Goal: Information Seeking & Learning: Learn about a topic

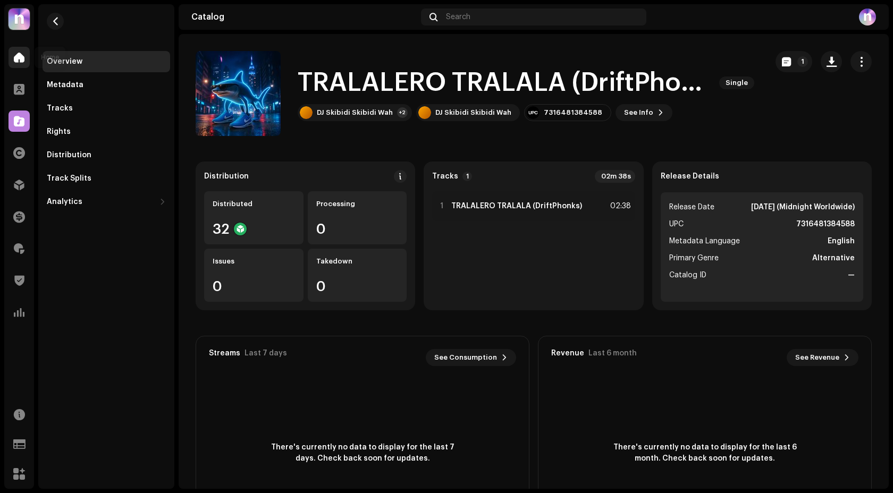
click at [23, 51] on div at bounding box center [19, 57] width 21 height 21
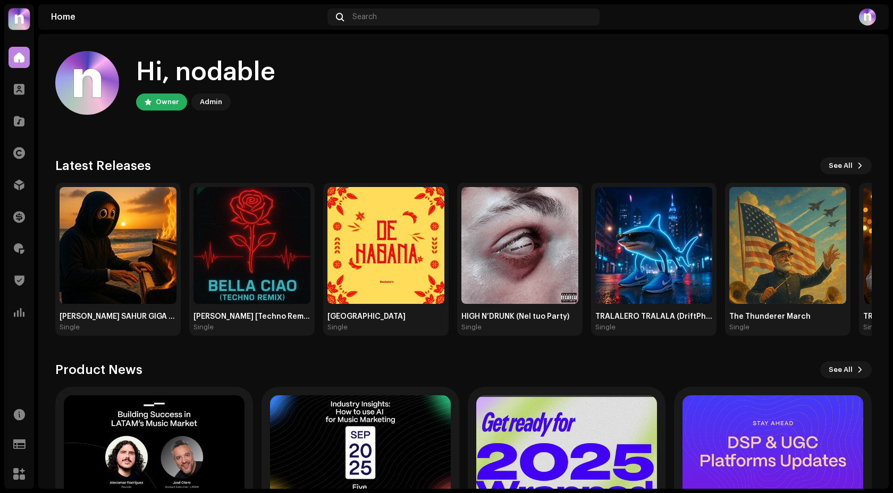
scroll to position [100, 0]
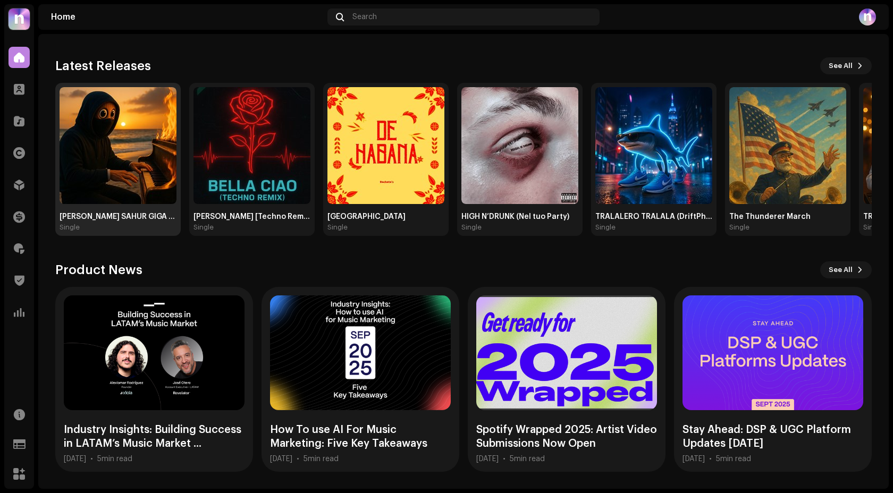
click at [124, 133] on img at bounding box center [118, 145] width 117 height 117
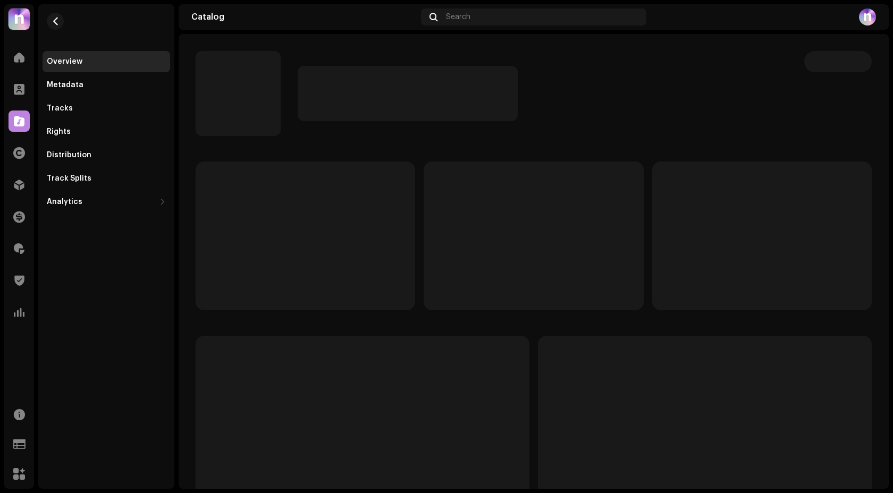
click at [181, 143] on catalog-releases-details-overview at bounding box center [534, 300] width 710 height 532
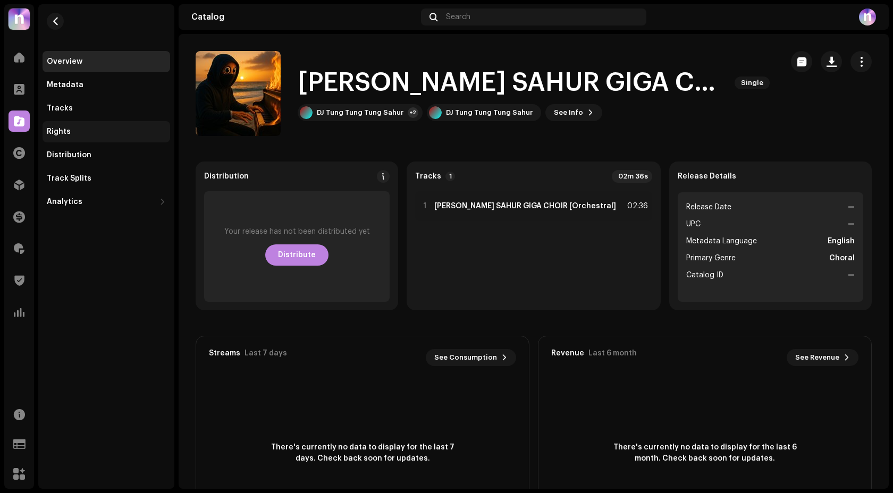
click at [74, 132] on div "Rights" at bounding box center [106, 132] width 119 height 9
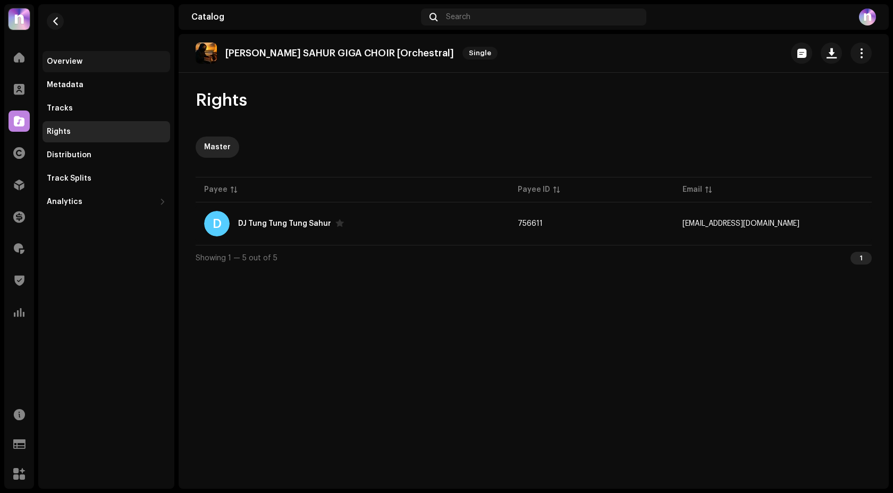
click at [83, 63] on div "Overview" at bounding box center [106, 61] width 119 height 9
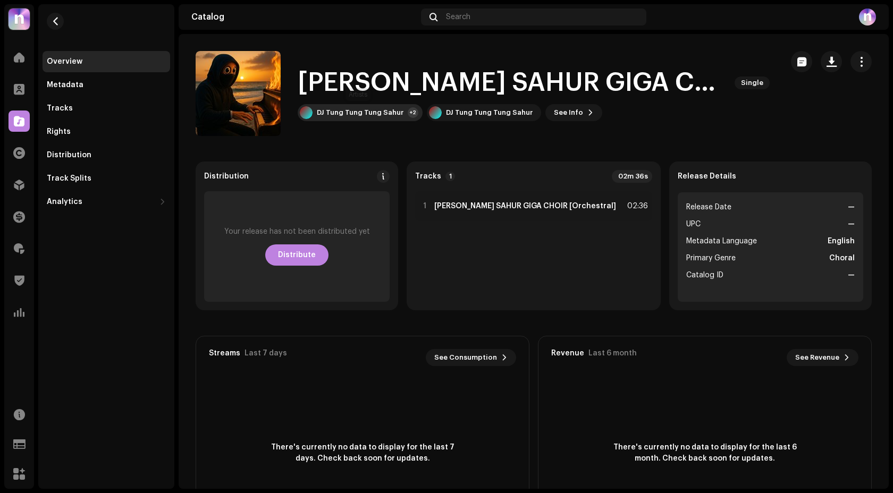
click at [355, 114] on div "DJ Tung Tung Tung Sahur" at bounding box center [360, 112] width 87 height 9
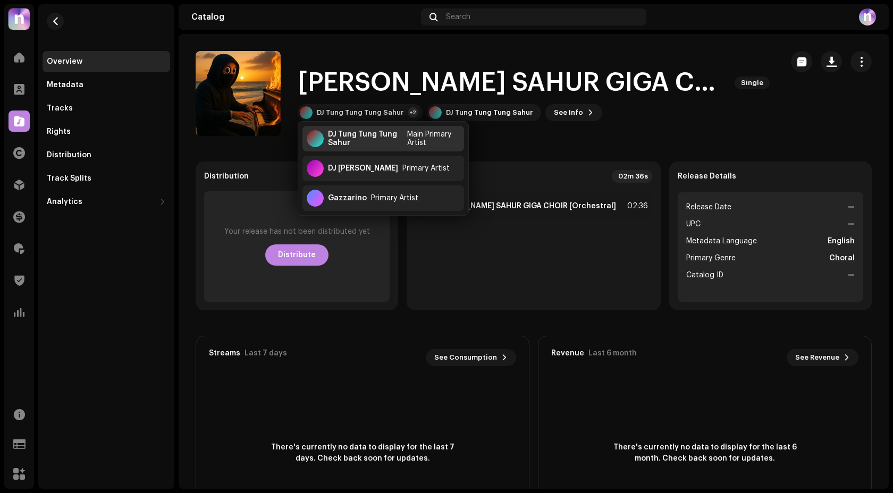
click at [374, 146] on div "DJ Tung Tung Tung Sahur" at bounding box center [365, 138] width 75 height 17
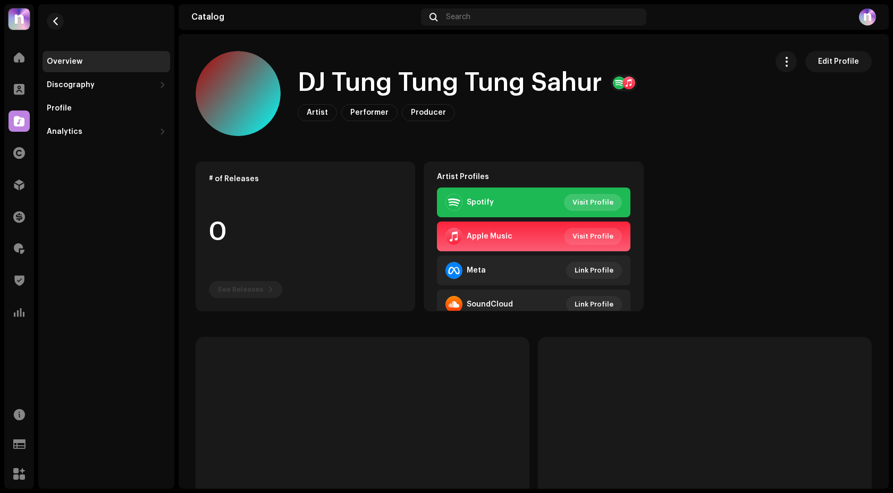
click at [585, 199] on span "Visit Profile" at bounding box center [593, 202] width 41 height 21
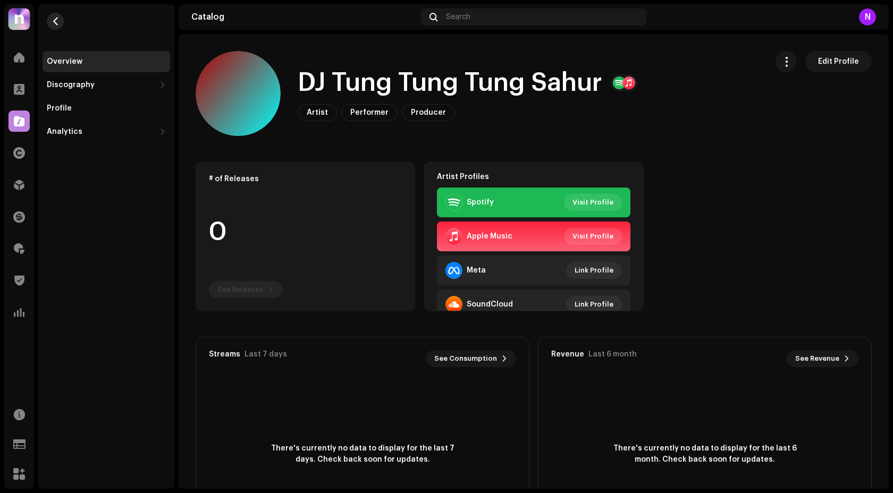
click at [53, 23] on span "button" at bounding box center [56, 21] width 8 height 9
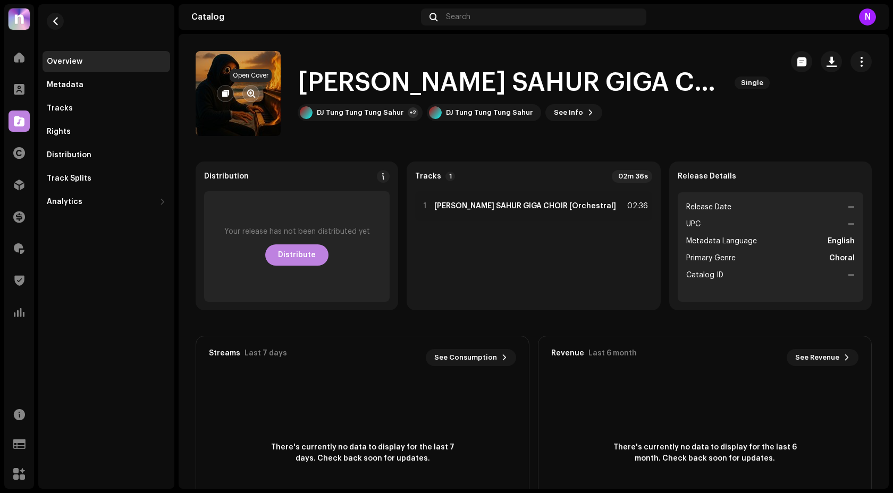
click at [250, 90] on span "button" at bounding box center [251, 93] width 8 height 9
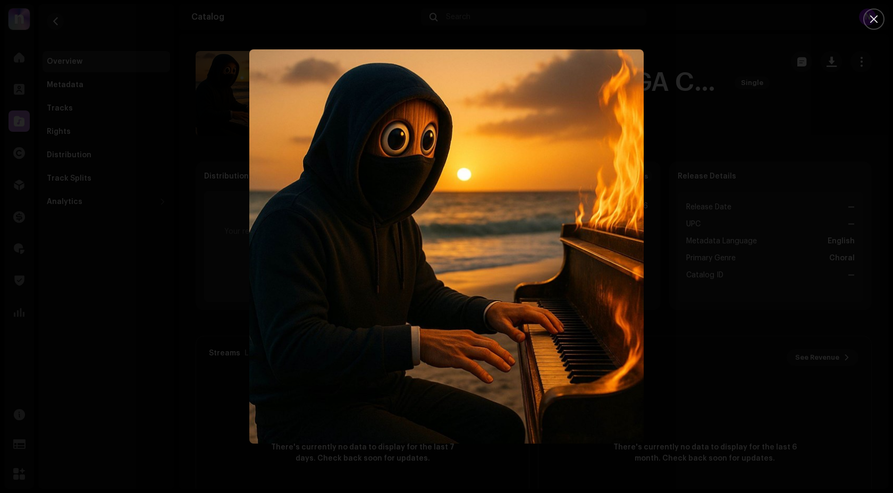
click at [166, 195] on div at bounding box center [446, 246] width 893 height 493
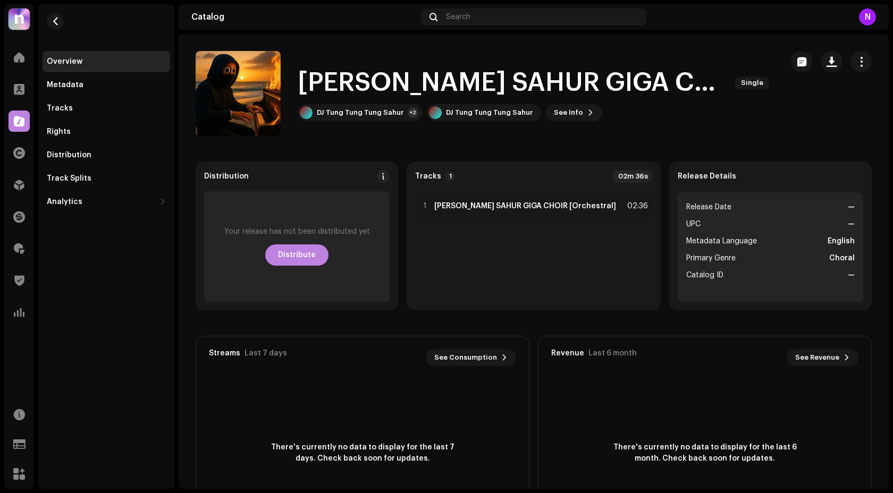
click at [95, 57] on div "Overview" at bounding box center [106, 61] width 119 height 9
click at [59, 19] on span "button" at bounding box center [56, 21] width 8 height 9
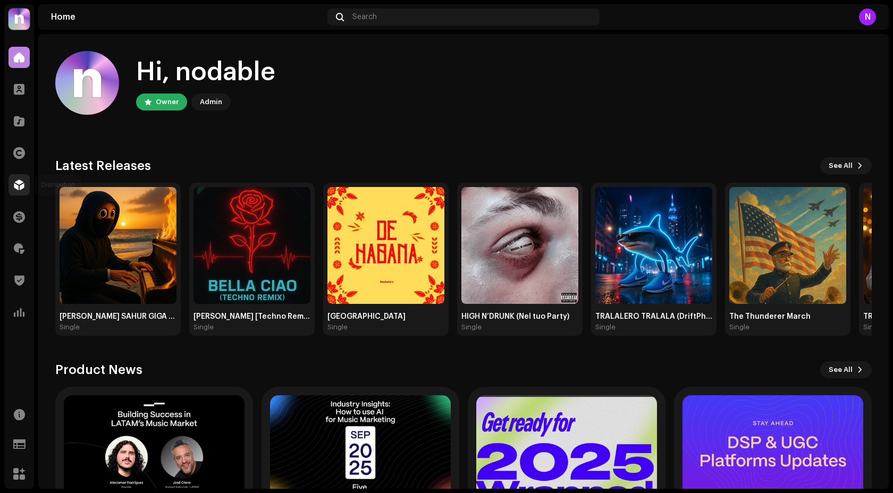
click at [20, 178] on div at bounding box center [19, 184] width 21 height 21
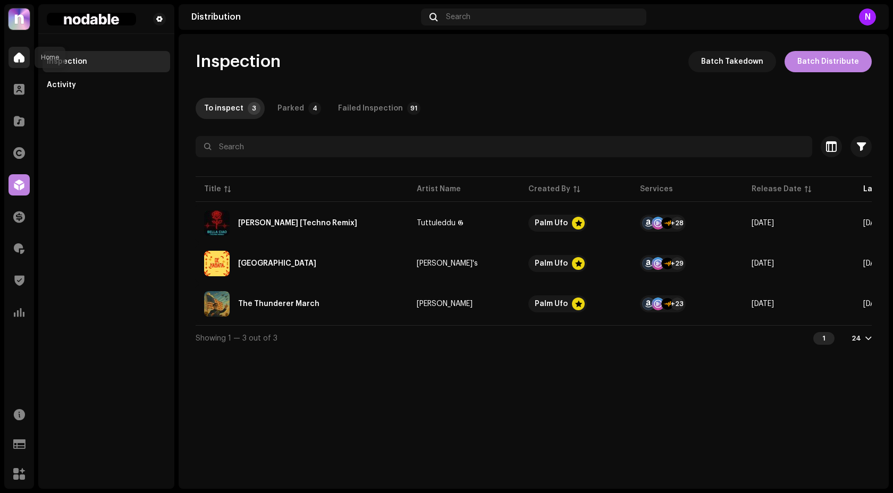
click at [14, 60] on span at bounding box center [19, 57] width 11 height 9
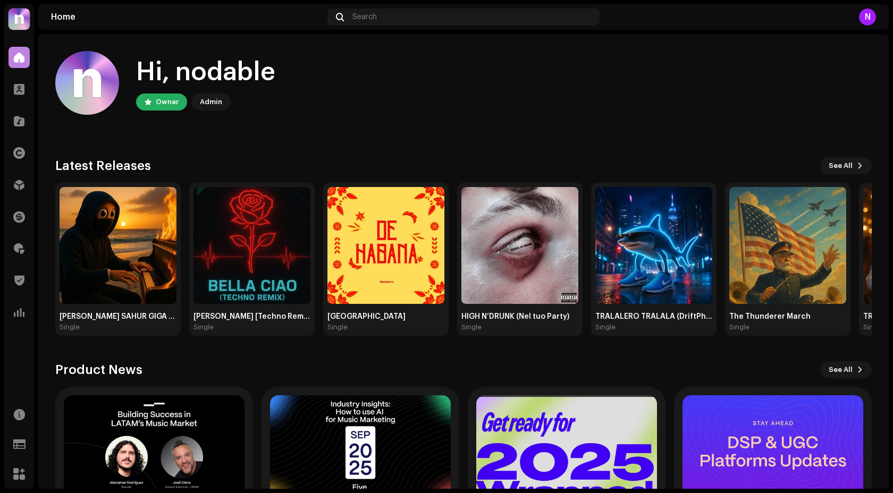
click at [518, 156] on div "Hi, nodable Owner Admin Check out the latest Product Updates for Check Product …" at bounding box center [463, 311] width 817 height 555
